Goal: Task Accomplishment & Management: Complete application form

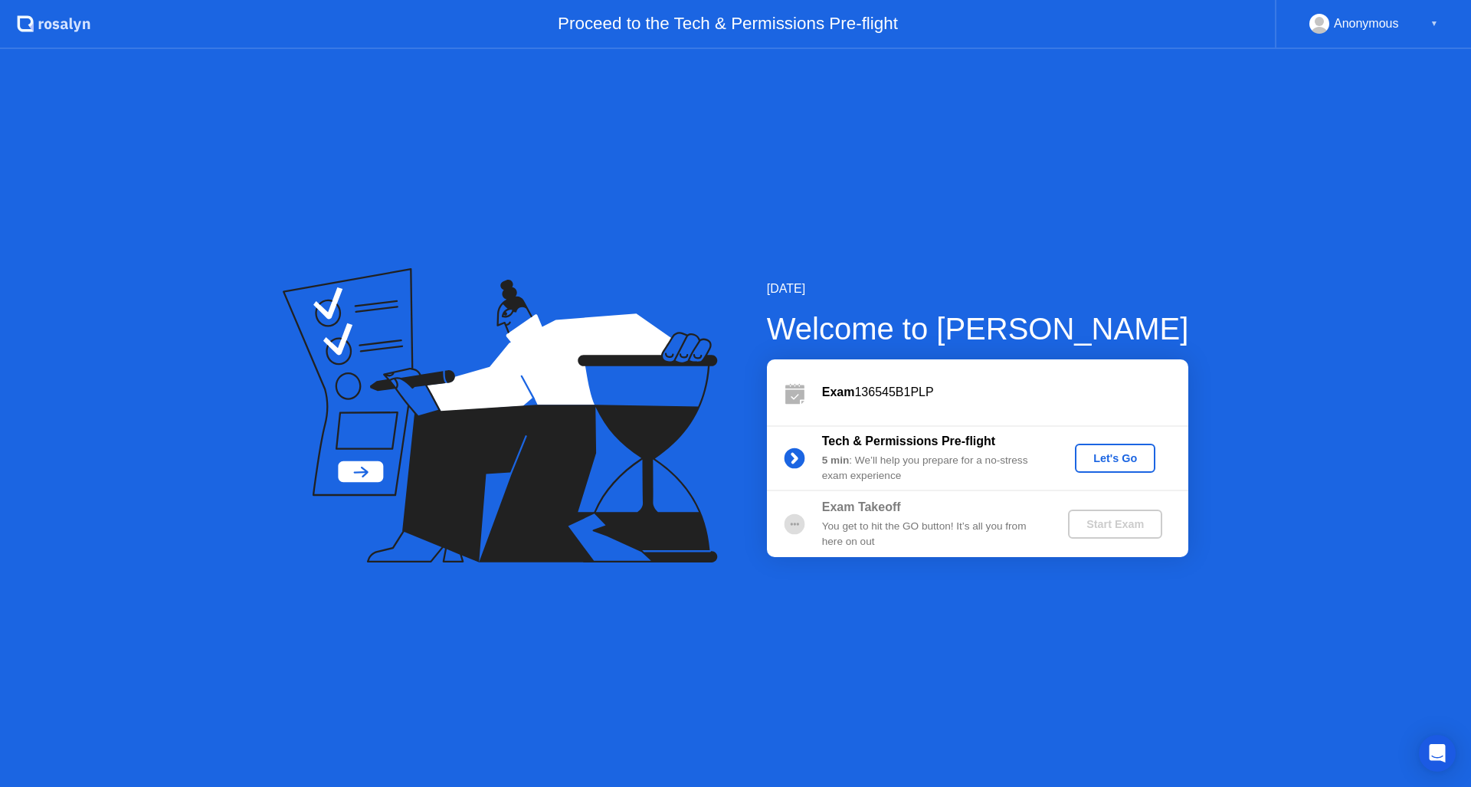
click at [1116, 463] on div "Let's Go" at bounding box center [1115, 458] width 68 height 12
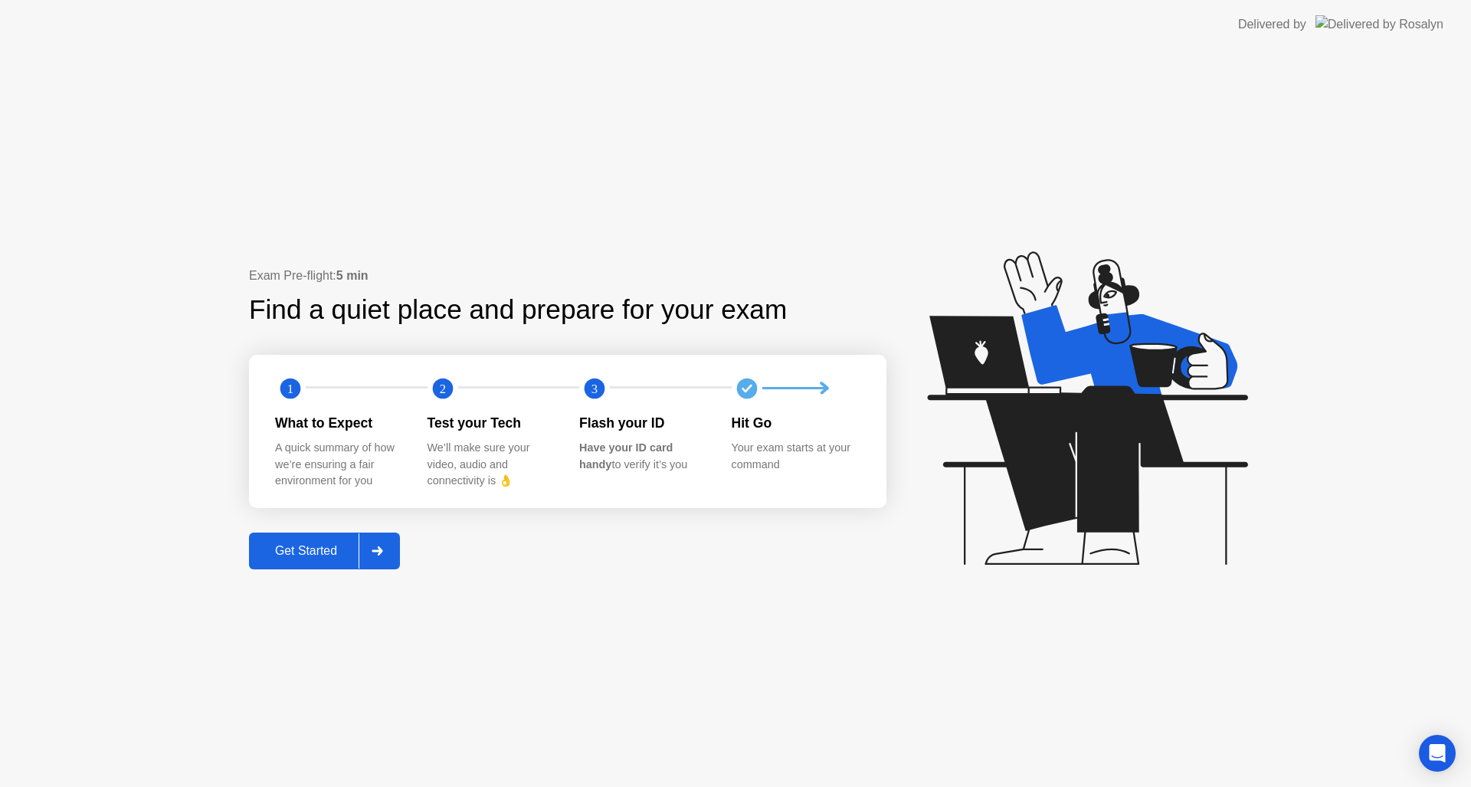
click at [313, 556] on div "Get Started" at bounding box center [306, 551] width 105 height 14
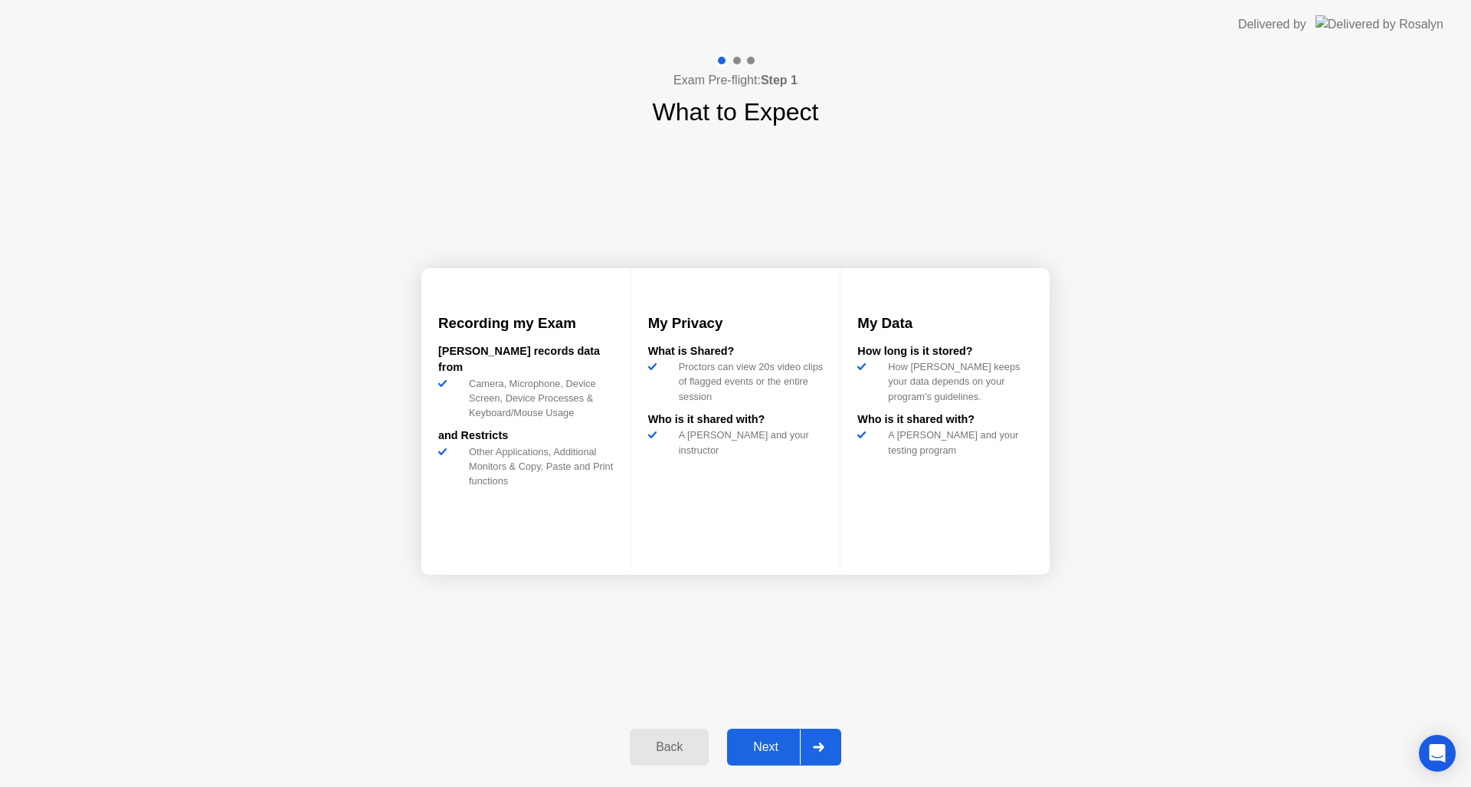
click at [768, 748] on div "Next" at bounding box center [765, 747] width 68 height 14
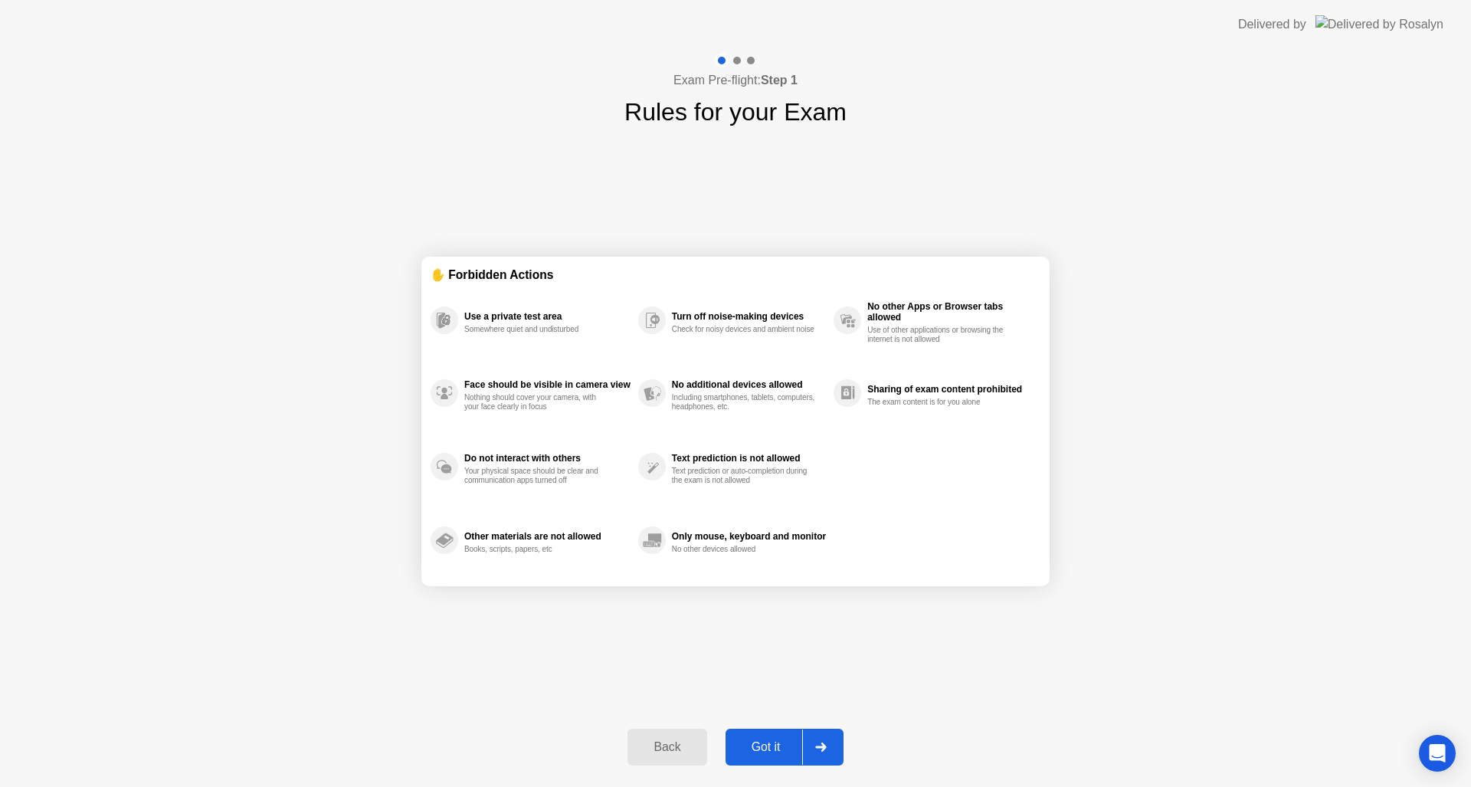
click at [772, 754] on div "Got it" at bounding box center [766, 747] width 72 height 14
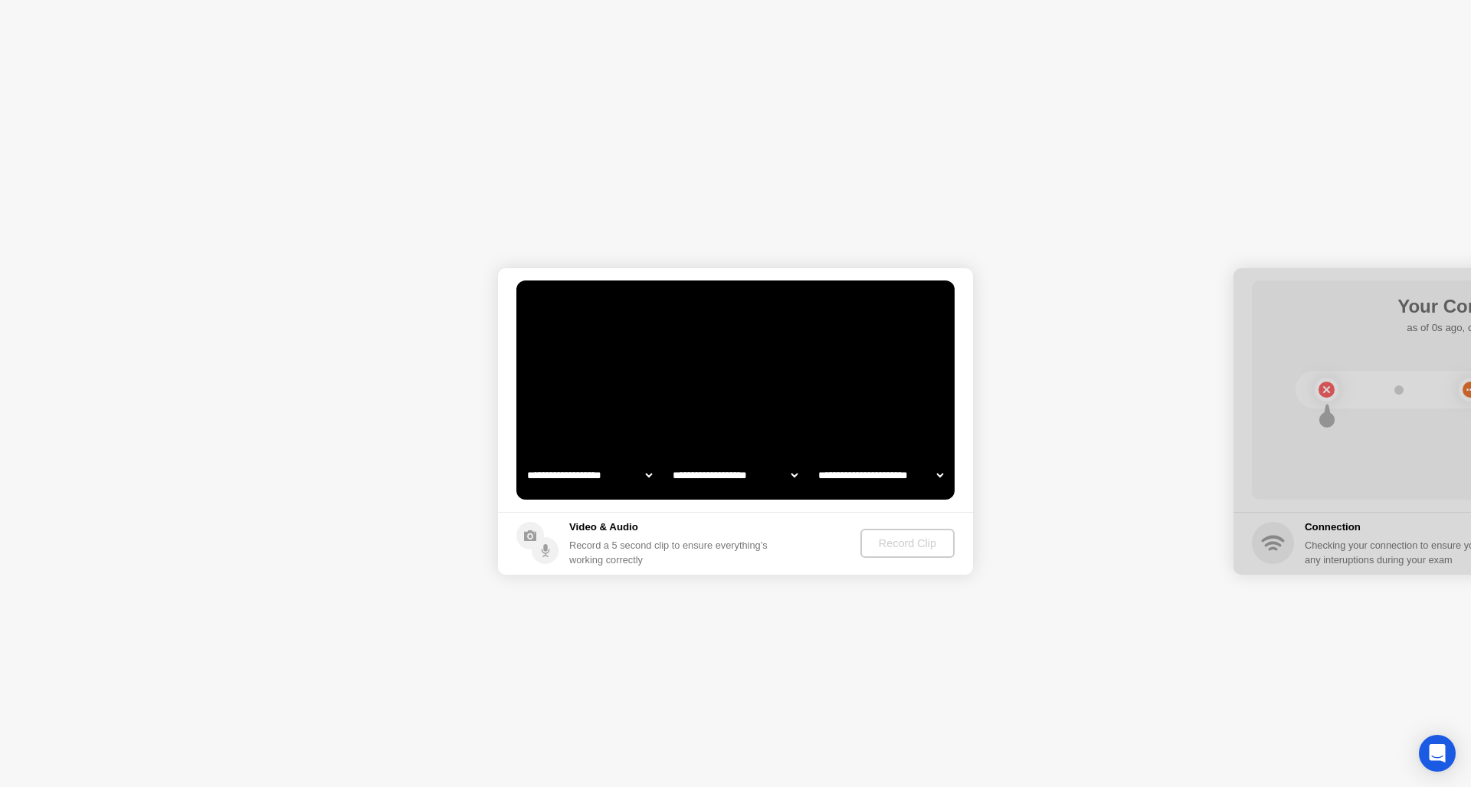
select select "**********"
select select "*******"
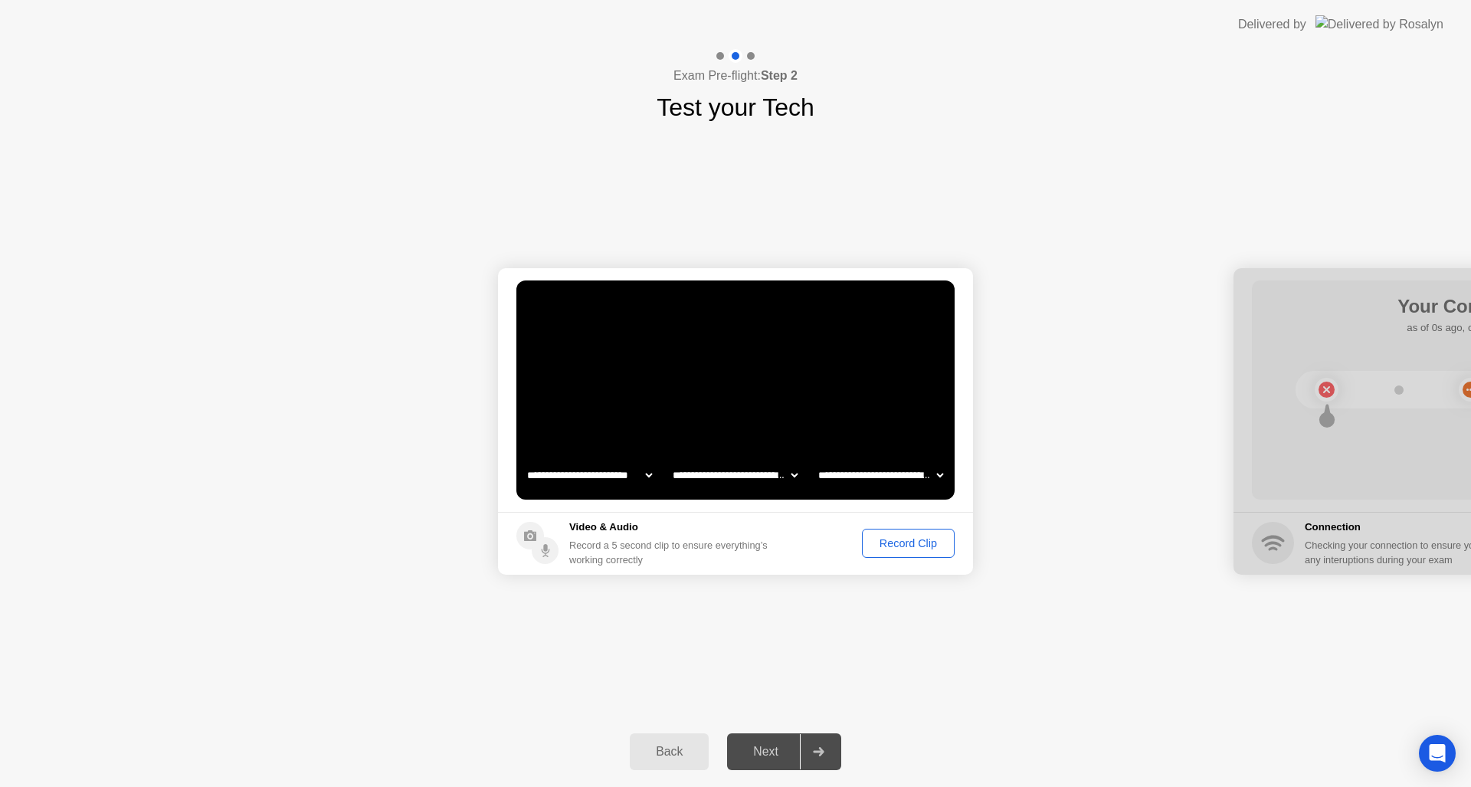
click at [900, 541] on div "Record Clip" at bounding box center [908, 543] width 82 height 12
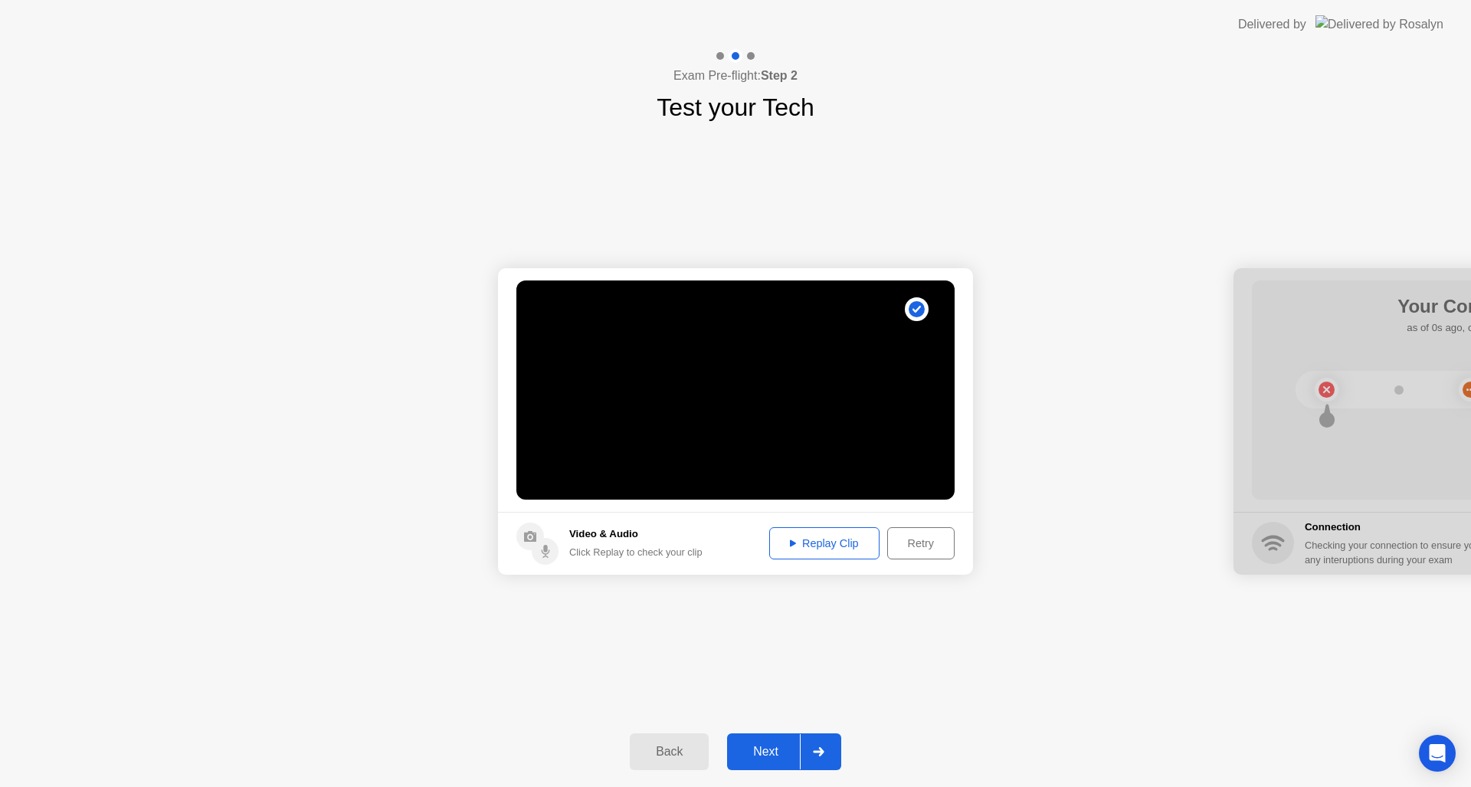
click at [779, 748] on div "Next" at bounding box center [765, 752] width 68 height 14
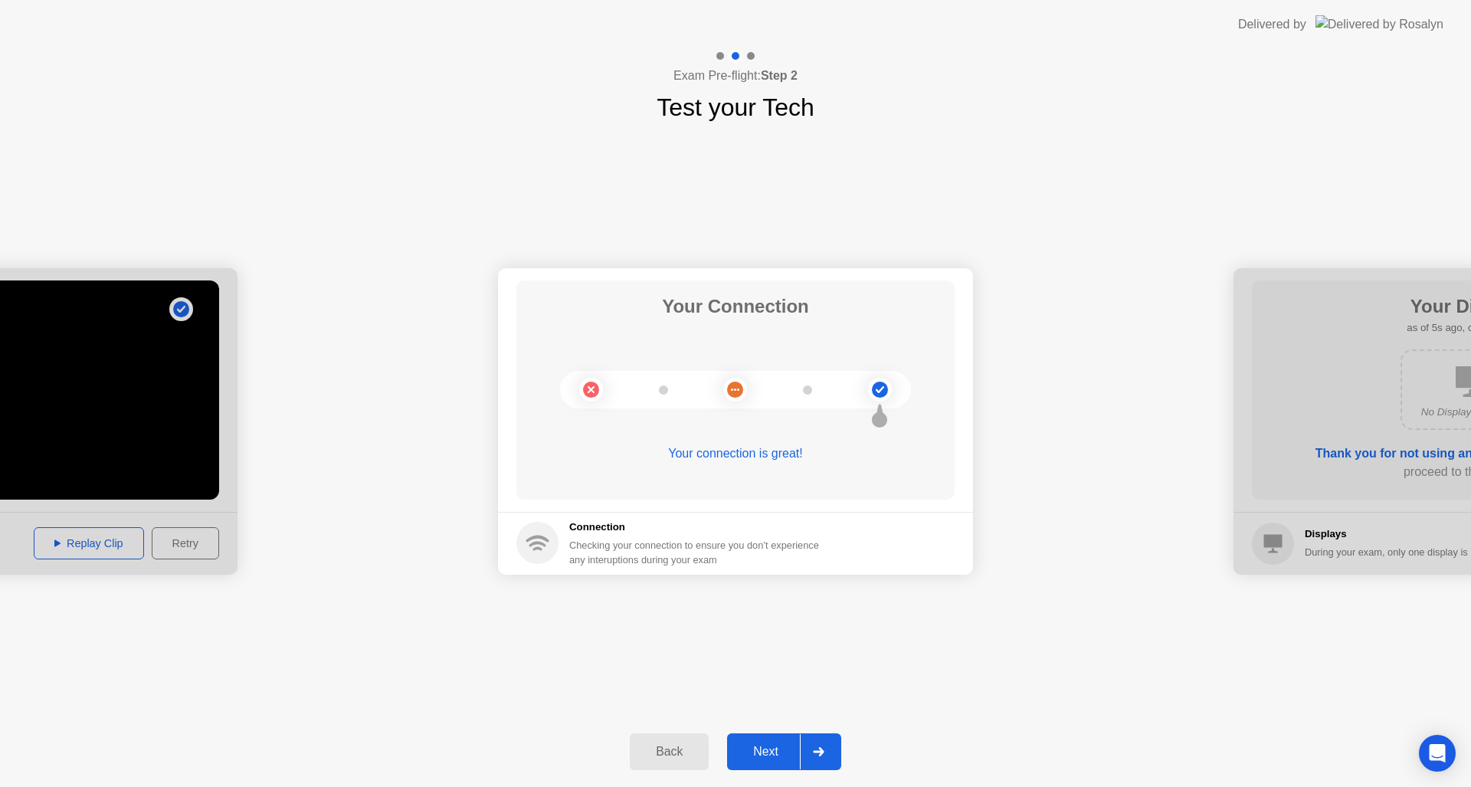
click at [767, 745] on div "Next" at bounding box center [765, 752] width 68 height 14
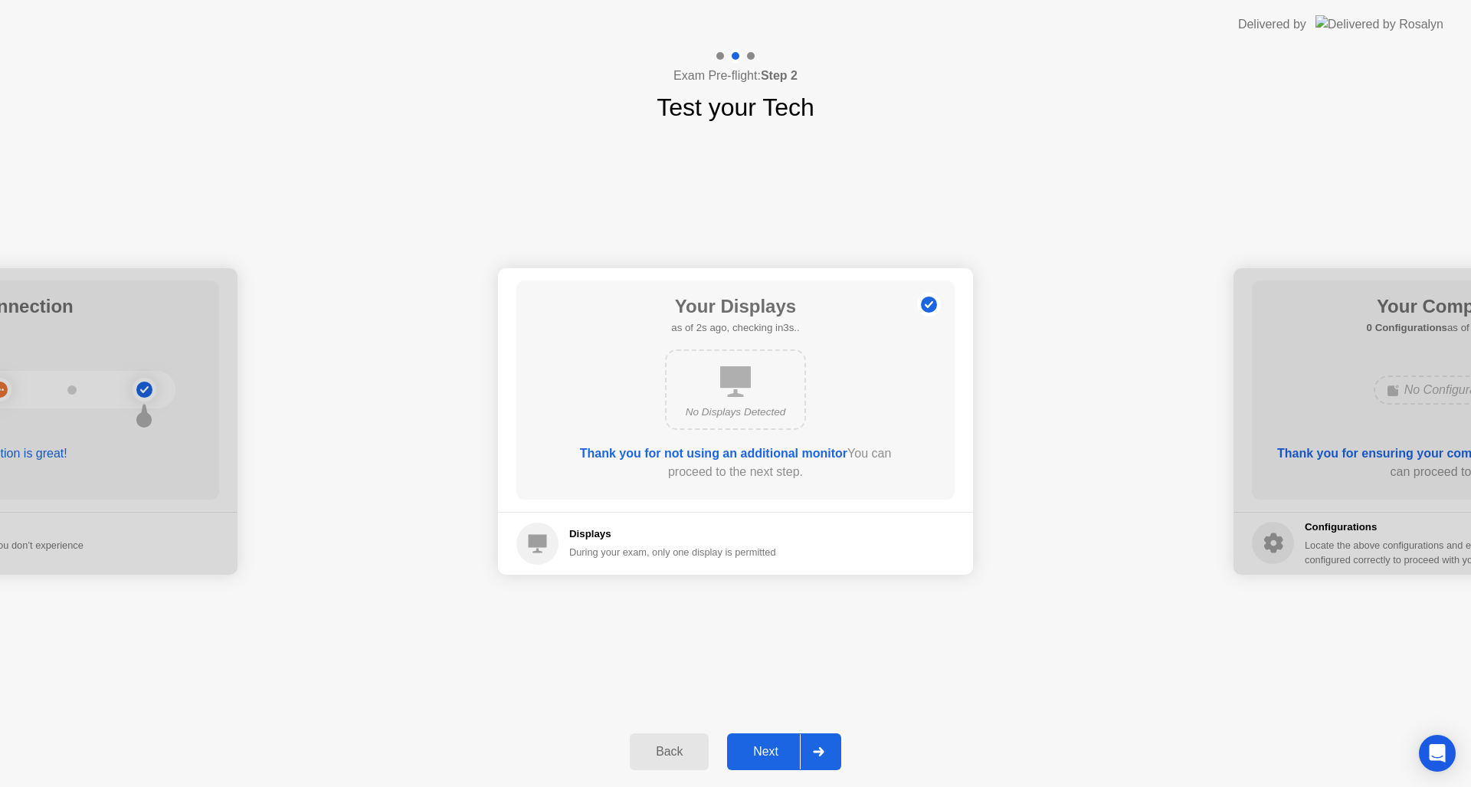
click at [783, 751] on div "Next" at bounding box center [765, 752] width 68 height 14
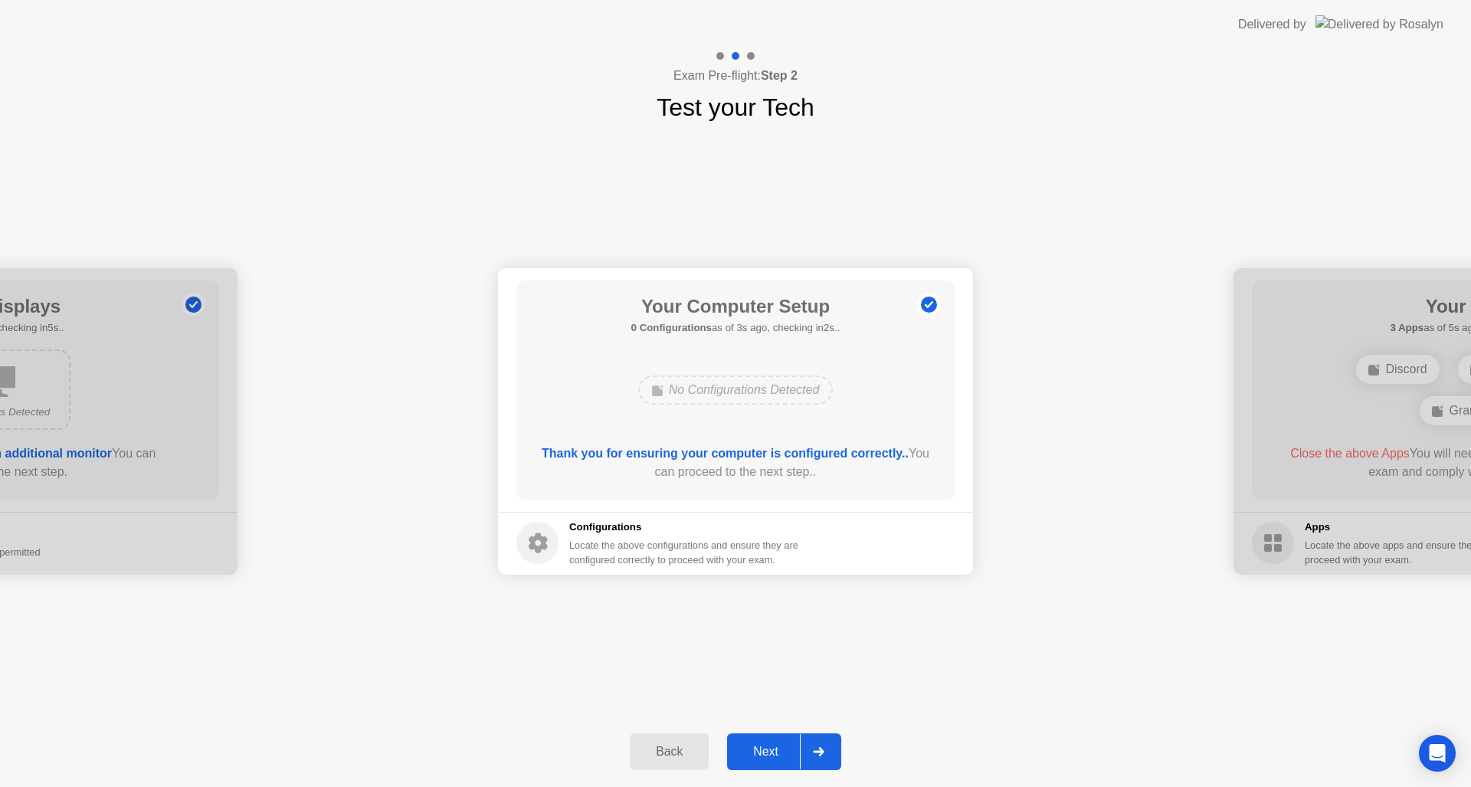
click at [774, 751] on div "Next" at bounding box center [765, 752] width 68 height 14
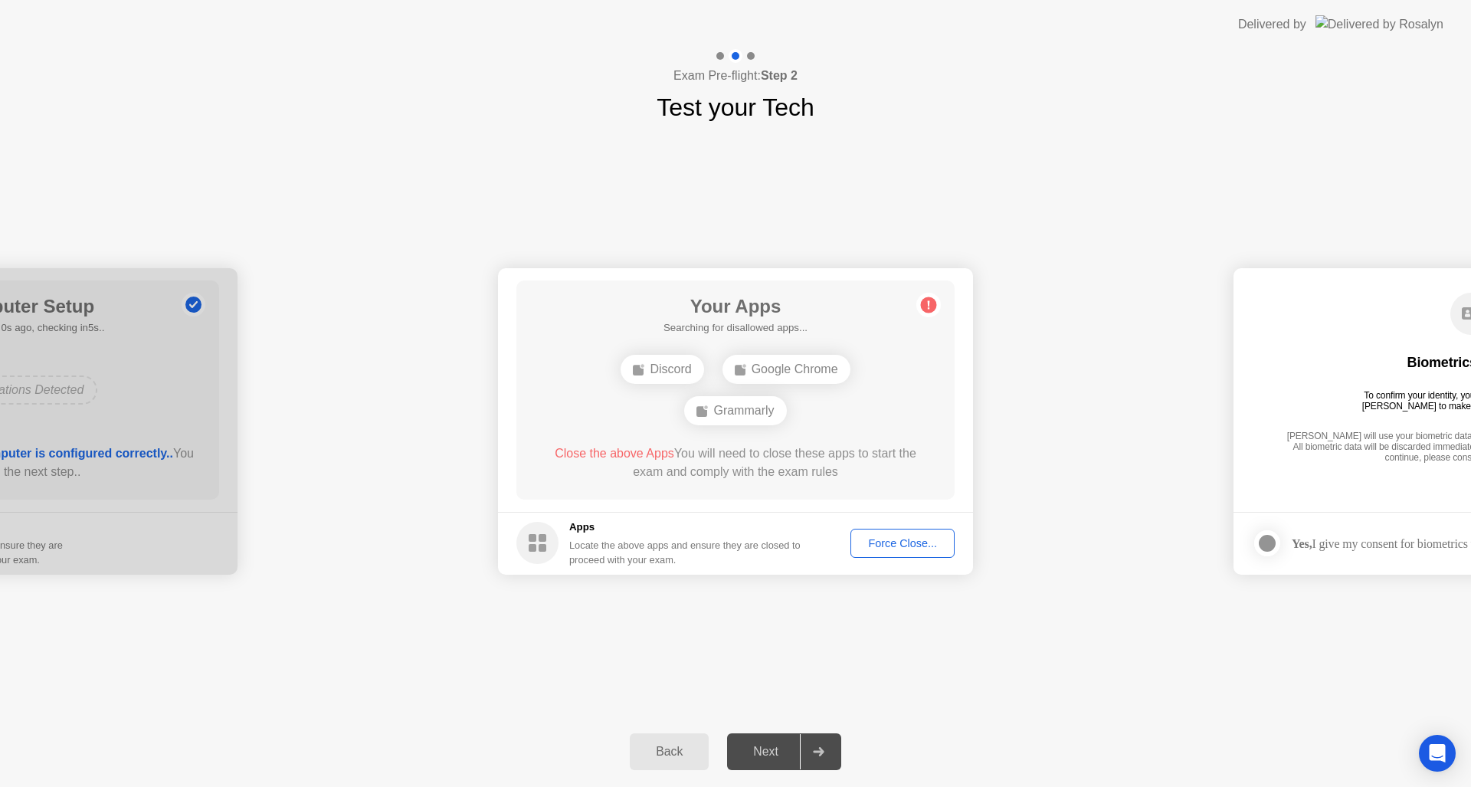
click at [896, 543] on div "Force Close..." at bounding box center [902, 543] width 93 height 12
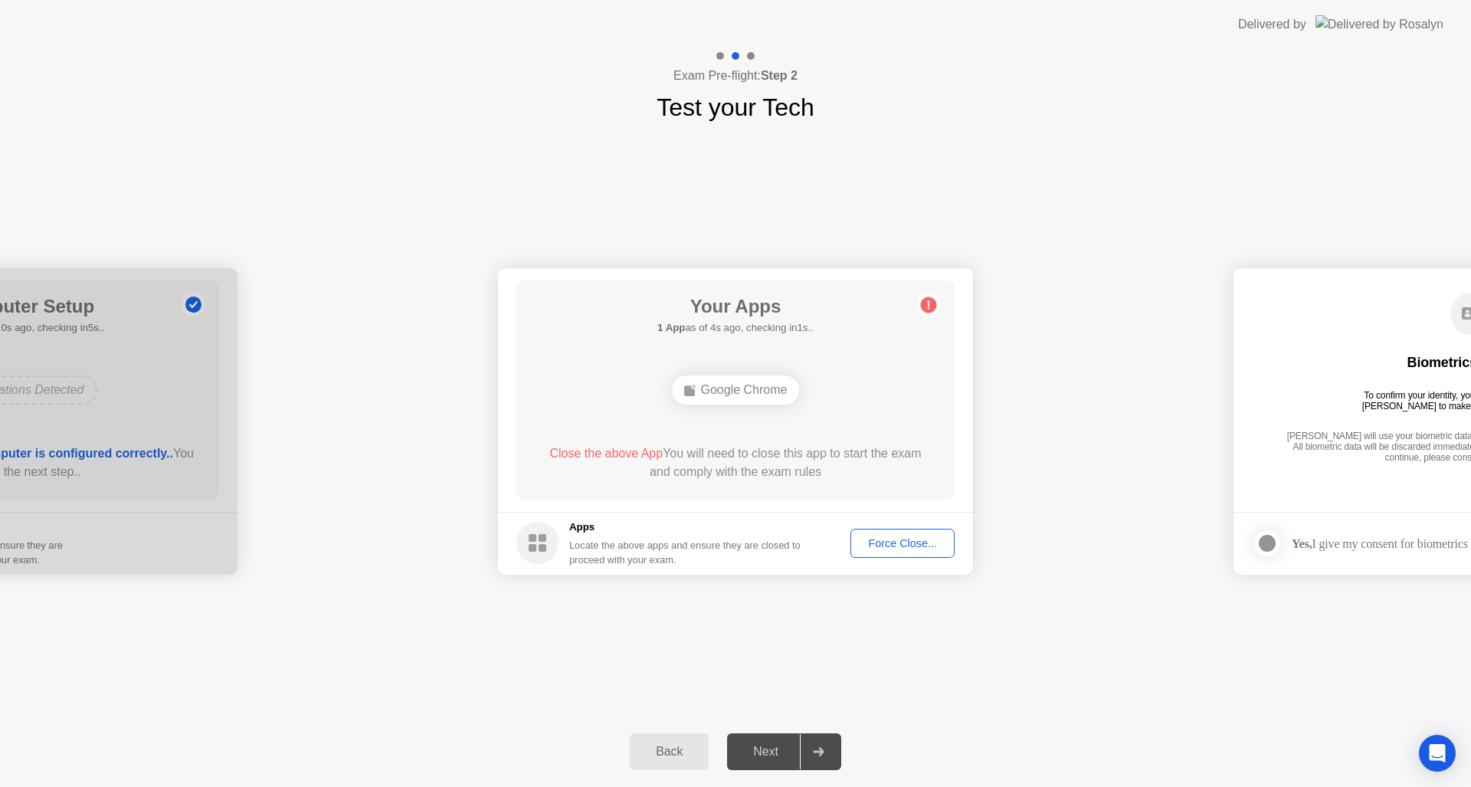
click at [740, 391] on div "Google Chrome" at bounding box center [736, 389] width 128 height 29
click at [896, 538] on div "Force Close..." at bounding box center [902, 543] width 93 height 12
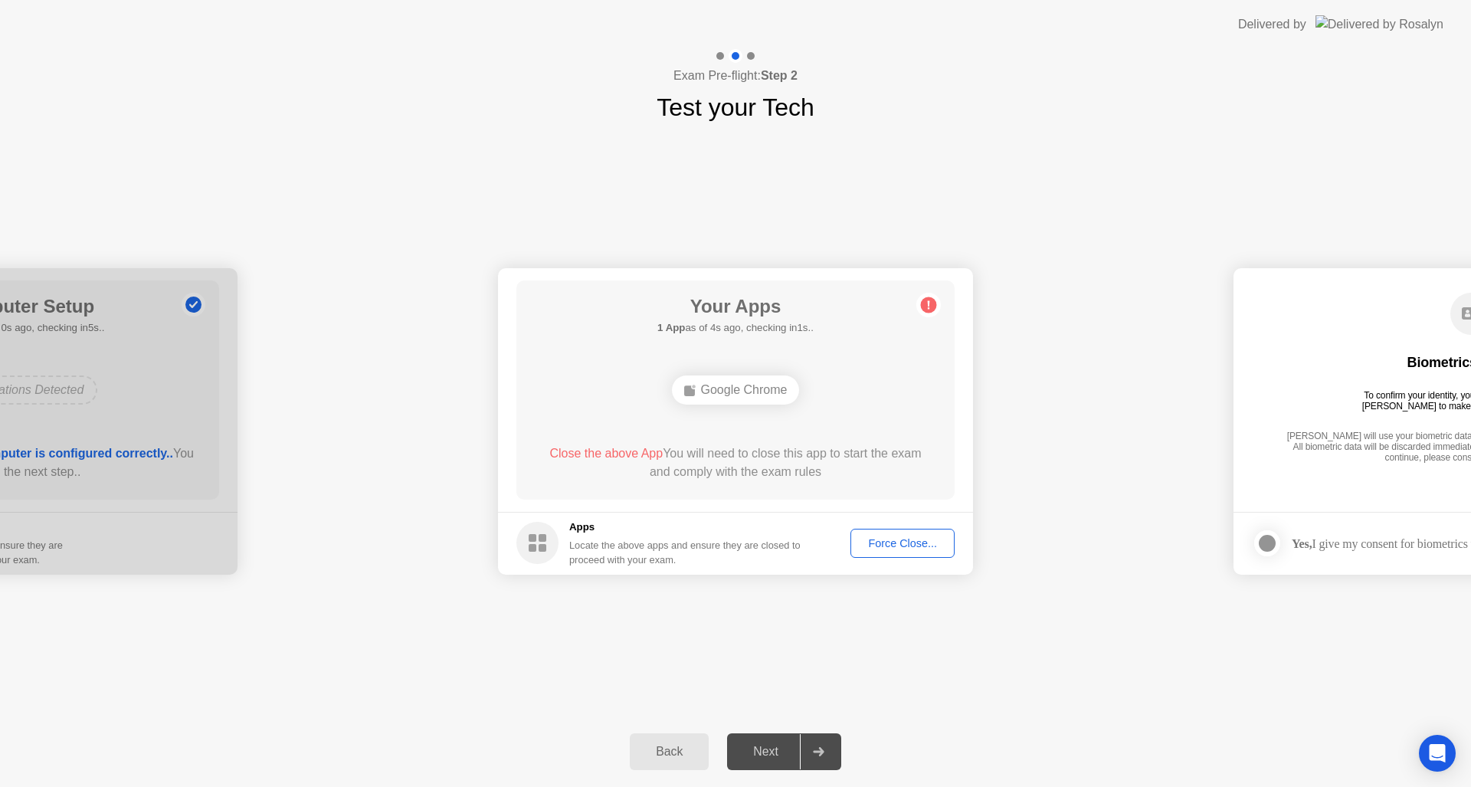
click at [929, 305] on circle at bounding box center [929, 304] width 16 height 16
click at [722, 391] on div "Google Chrome" at bounding box center [736, 389] width 128 height 29
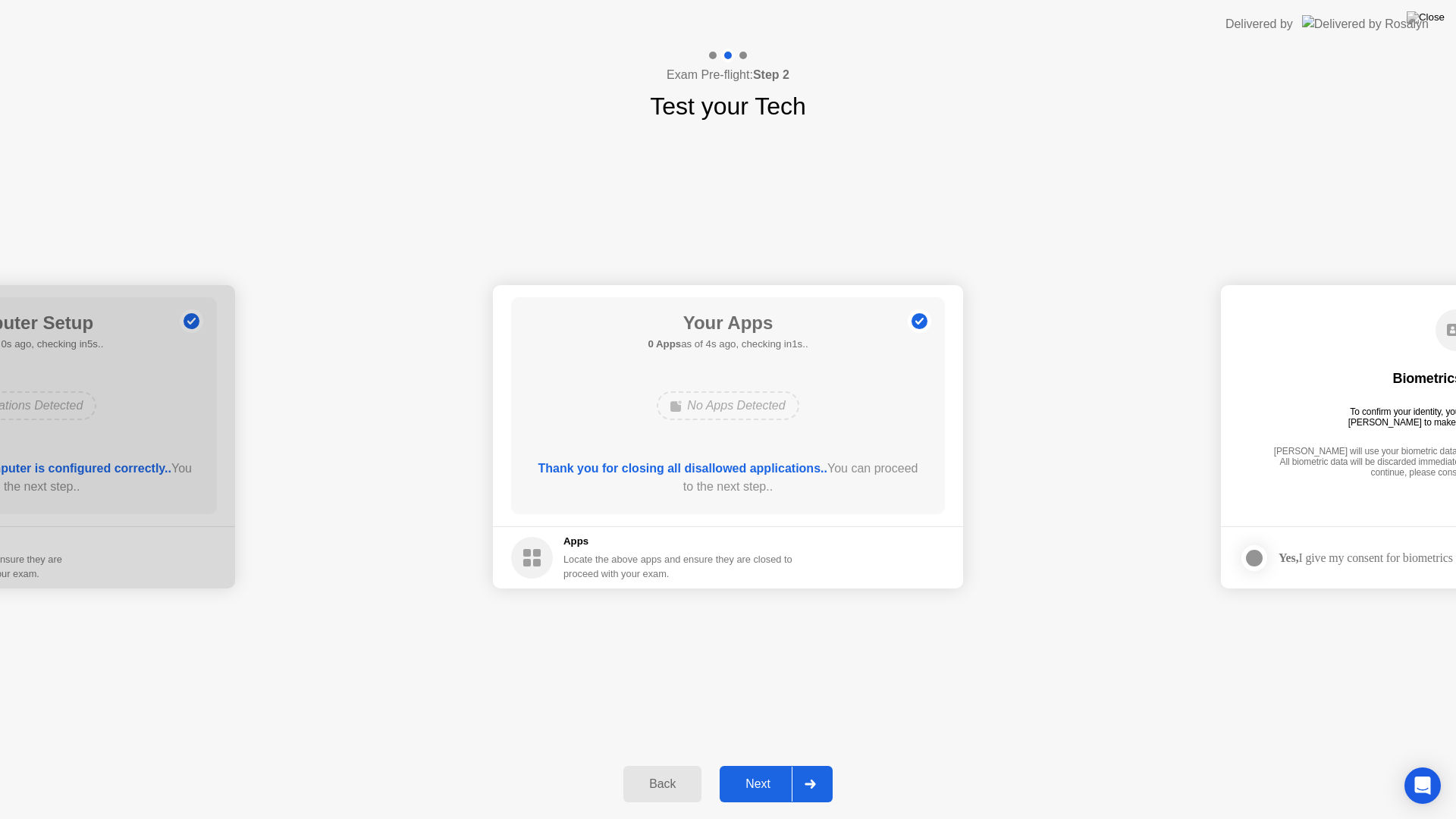
click at [813, 778] on icon at bounding box center [810, 783] width 11 height 9
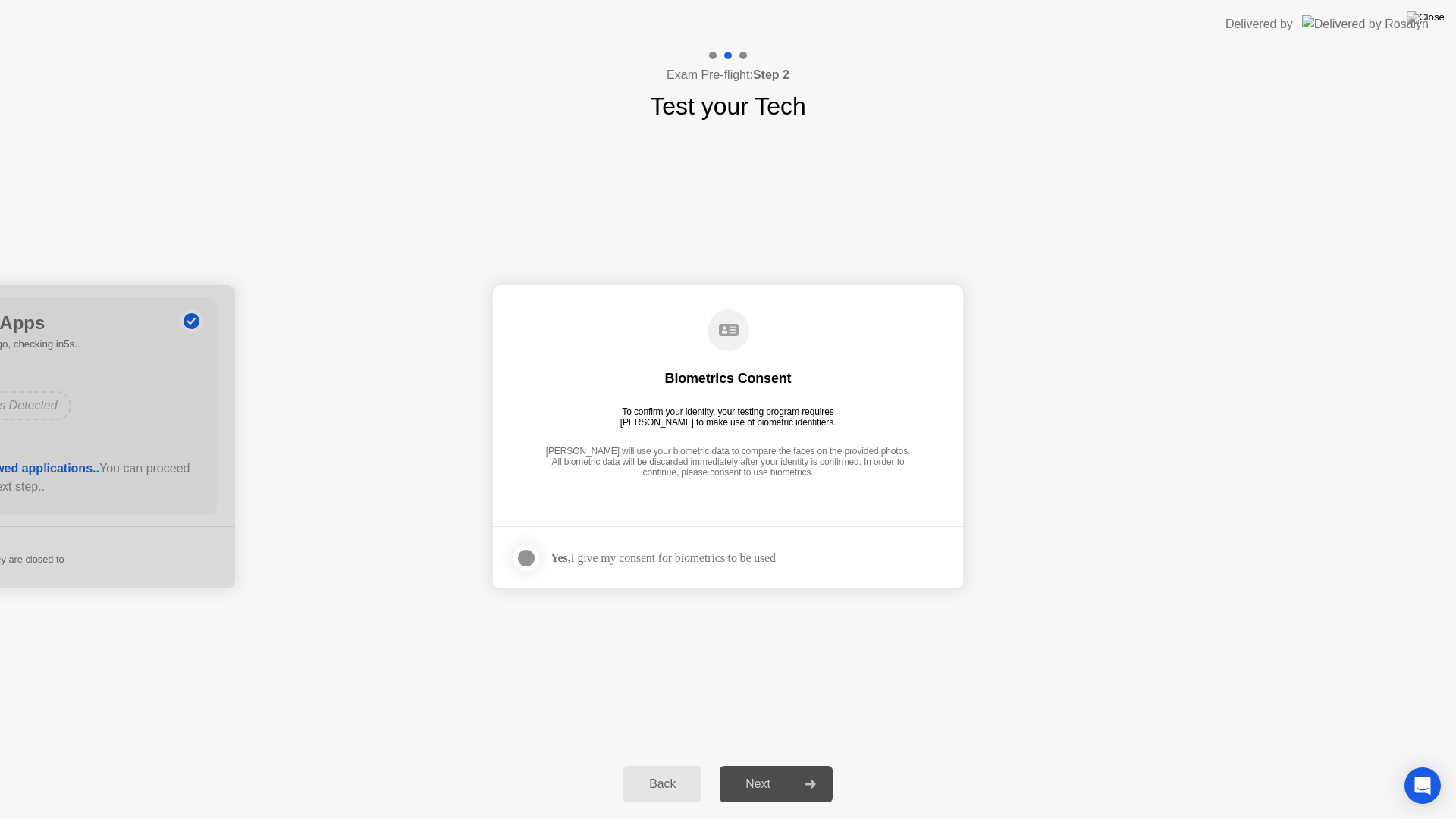
click at [526, 559] on div at bounding box center [526, 559] width 18 height 18
click at [769, 778] on div "Next" at bounding box center [757, 784] width 67 height 14
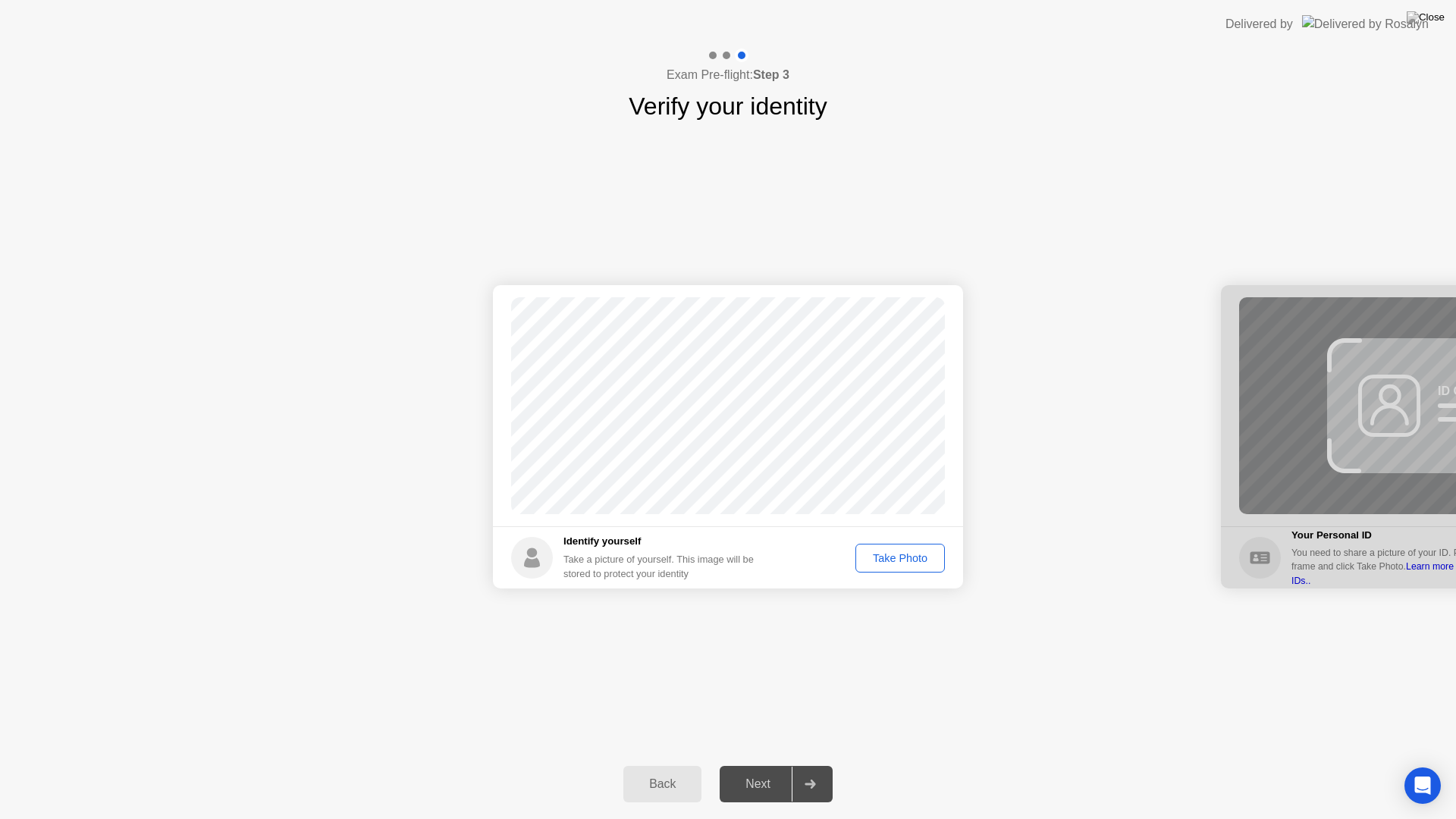
click at [899, 564] on div "Take Photo" at bounding box center [900, 559] width 79 height 12
click at [763, 778] on div "Next" at bounding box center [757, 784] width 67 height 14
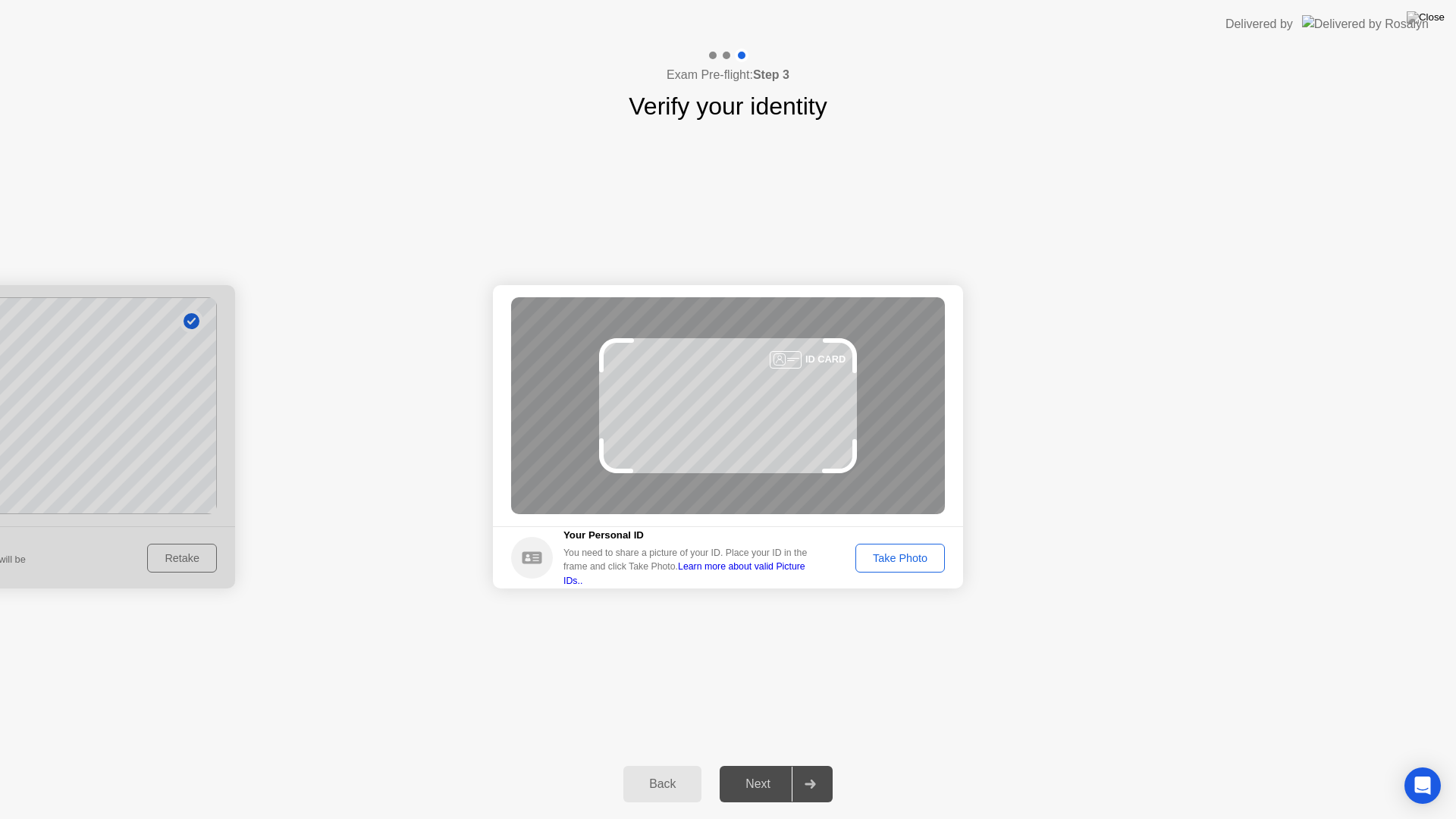
click at [916, 564] on div "Take Photo" at bounding box center [900, 559] width 79 height 12
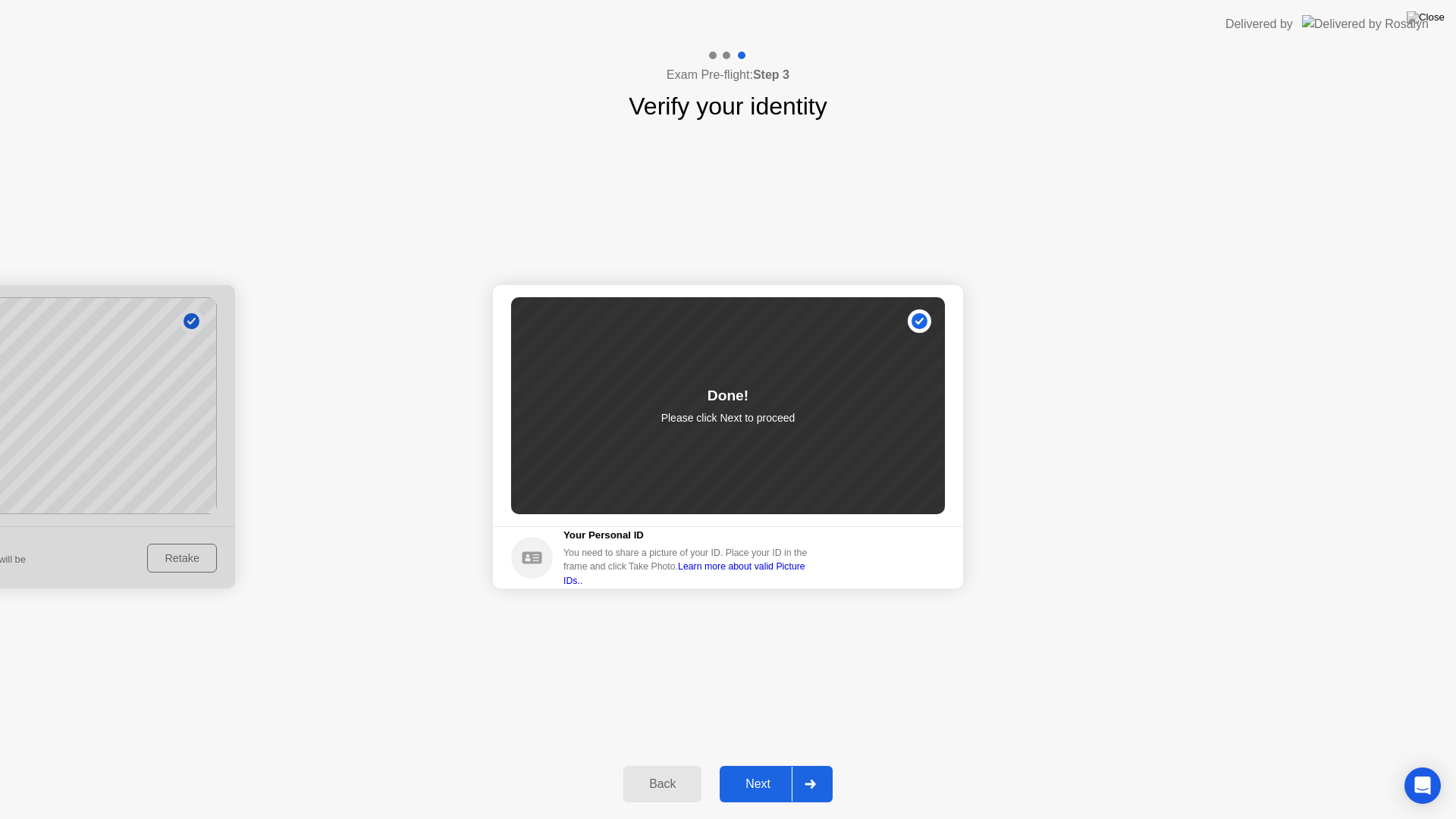
click at [753, 778] on div "Next" at bounding box center [757, 784] width 67 height 14
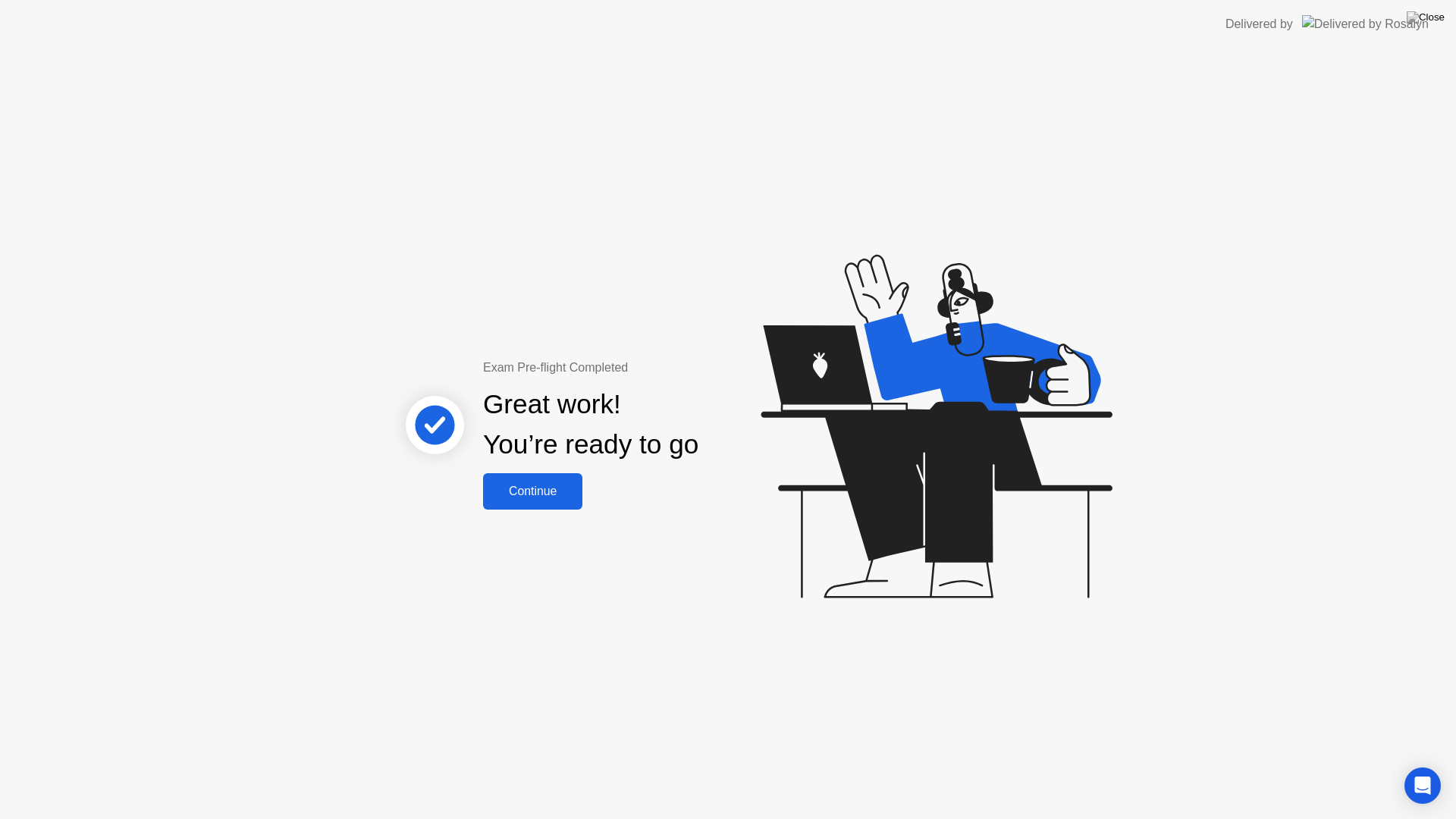
click at [555, 481] on button "Continue" at bounding box center [533, 491] width 99 height 37
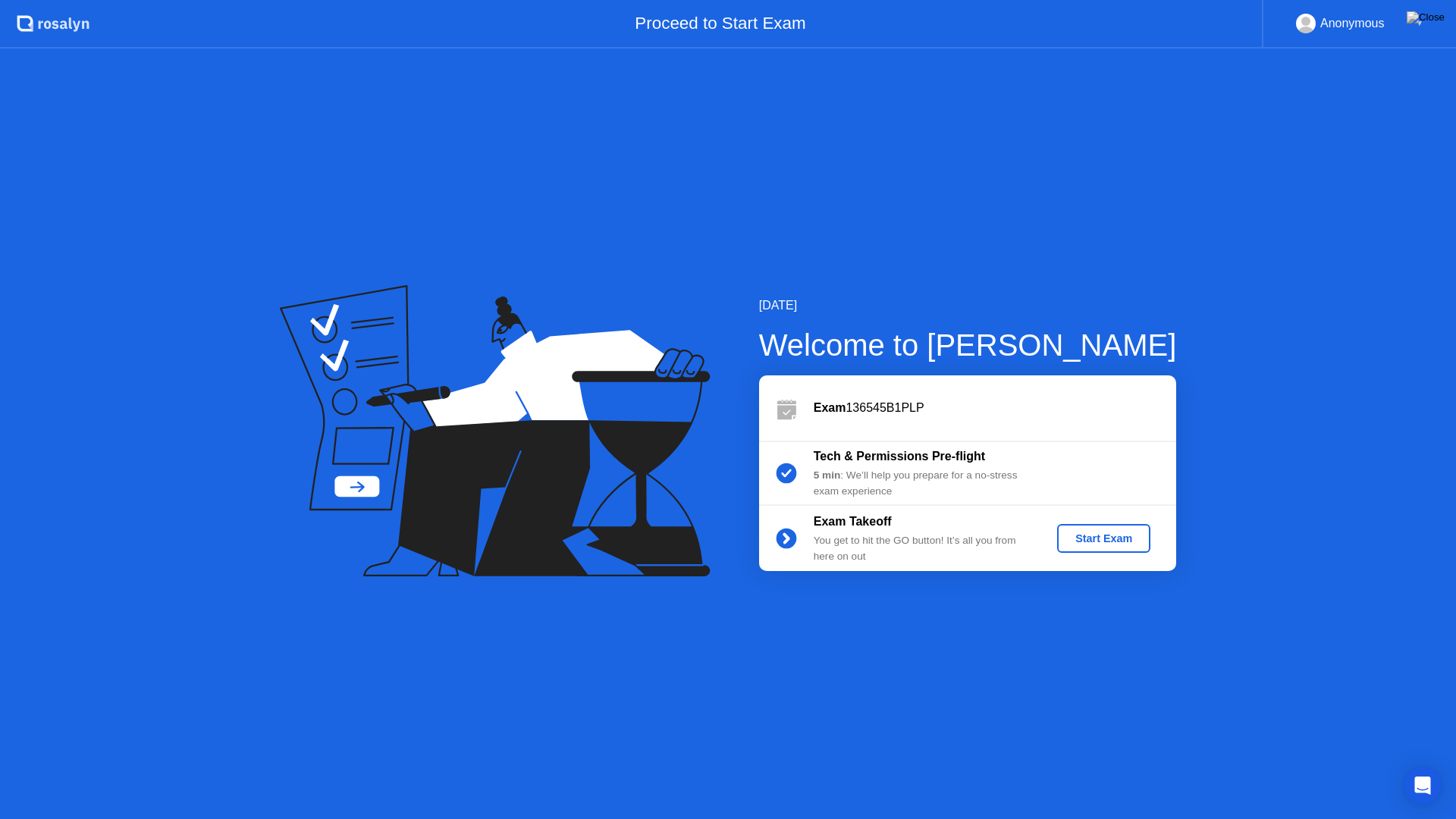
click at [1121, 542] on div "Start Exam" at bounding box center [1104, 539] width 81 height 12
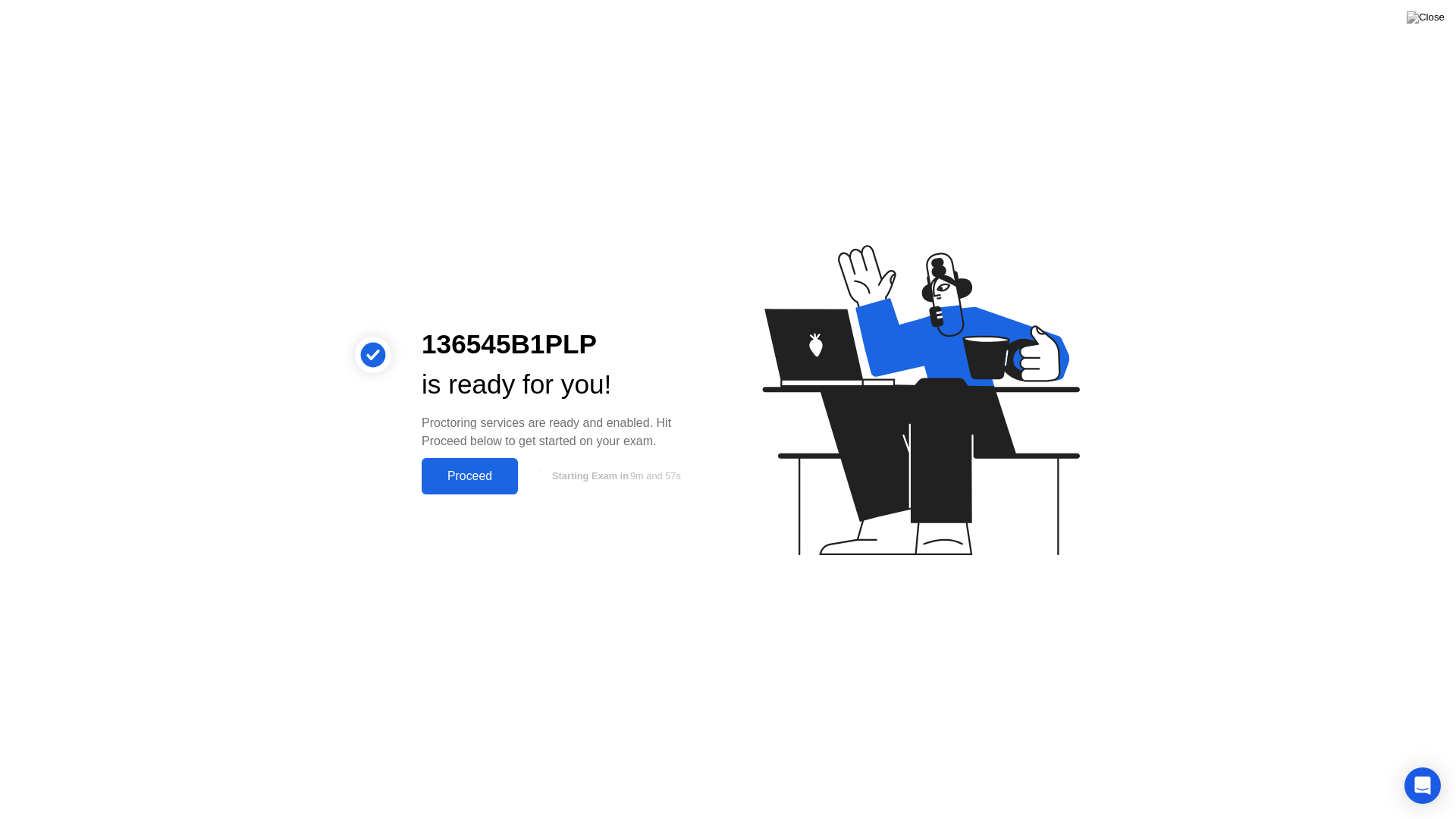
click at [465, 483] on div "Proceed" at bounding box center [469, 476] width 87 height 14
